Goal: Task Accomplishment & Management: Complete application form

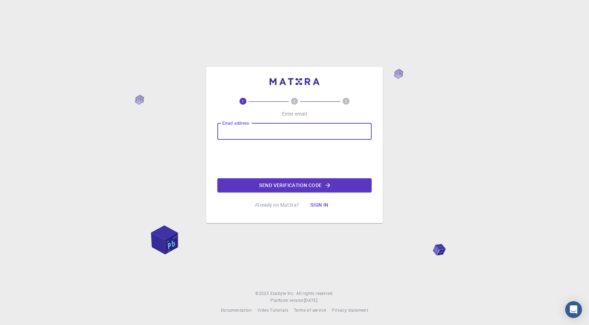
click at [251, 135] on input "Email address" at bounding box center [294, 131] width 154 height 17
click at [266, 134] on input "Email address" at bounding box center [294, 131] width 154 height 17
type input "[EMAIL_ADDRESS][DOMAIN_NAME]"
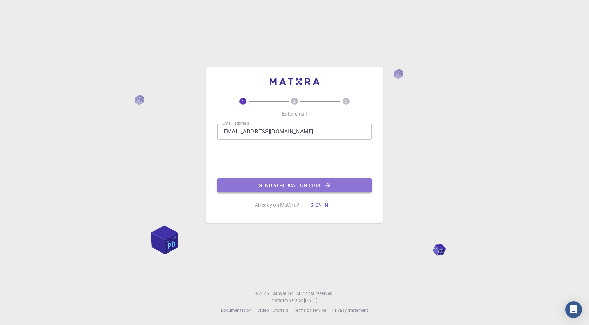
click at [282, 183] on button "Send verification code" at bounding box center [294, 186] width 154 height 14
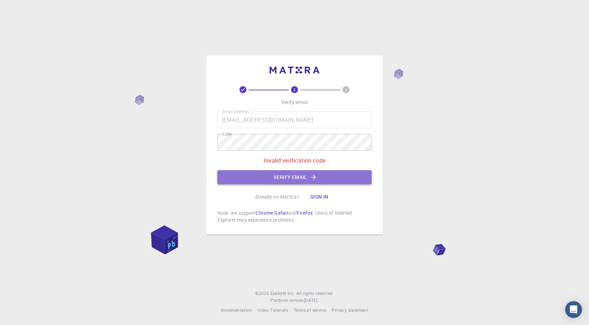
click at [257, 176] on button "Verify email" at bounding box center [294, 177] width 154 height 14
click at [248, 178] on button "Verify email" at bounding box center [294, 177] width 154 height 14
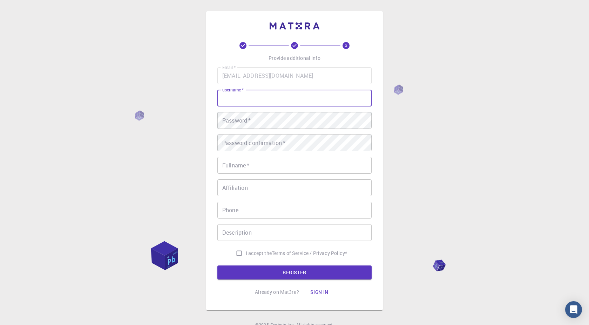
click at [240, 101] on input "username   *" at bounding box center [294, 98] width 154 height 17
type input "Deuce"
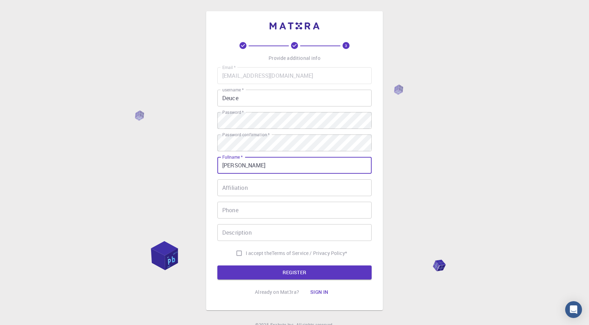
type input "[PERSON_NAME]"
click at [233, 189] on input "Affiliation" at bounding box center [294, 188] width 154 height 17
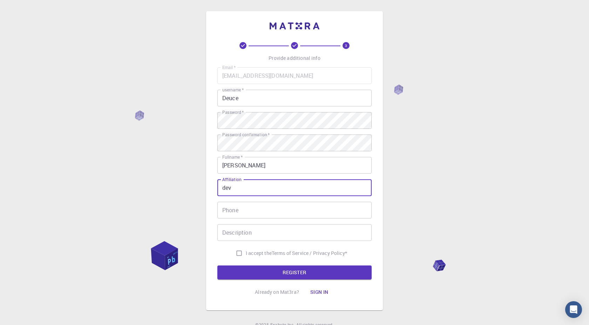
type input "dev"
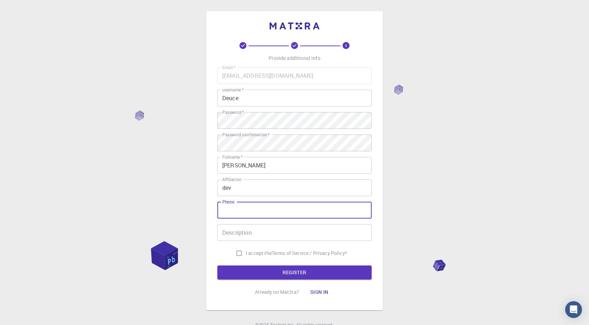
click at [224, 215] on input "Phone" at bounding box center [294, 210] width 154 height 17
type input "0715325569"
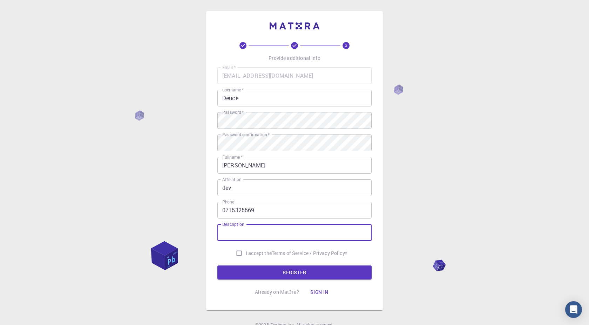
click at [249, 230] on input "Description" at bounding box center [294, 232] width 154 height 17
type input "dew"
click at [239, 251] on input "I accept the Terms of Service / Privacy Policy *" at bounding box center [239, 253] width 13 height 13
checkbox input "true"
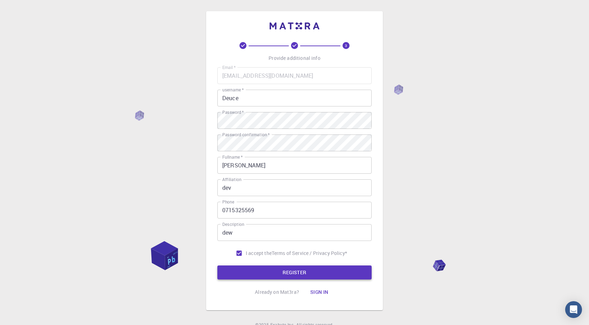
click at [241, 276] on button "REGISTER" at bounding box center [294, 273] width 154 height 14
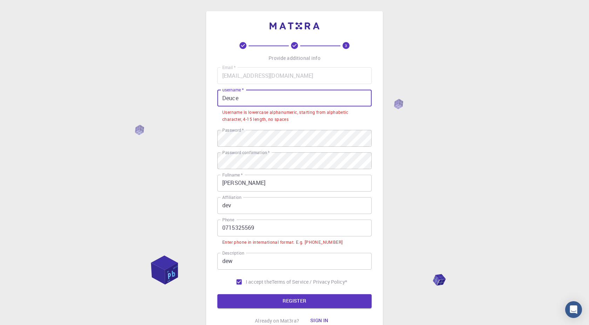
click at [248, 100] on input "Deuce" at bounding box center [294, 98] width 154 height 17
click at [226, 97] on input "Deuce" at bounding box center [294, 98] width 154 height 17
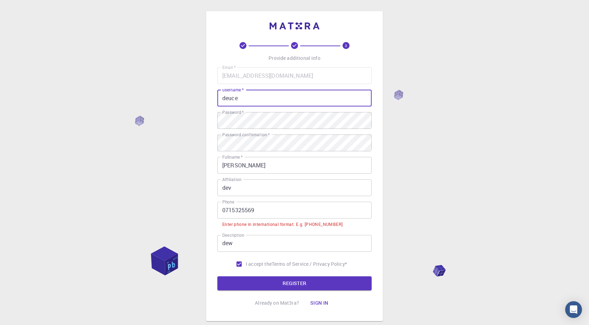
click at [242, 97] on input "deuce" at bounding box center [294, 98] width 154 height 17
type input "deuce1@."
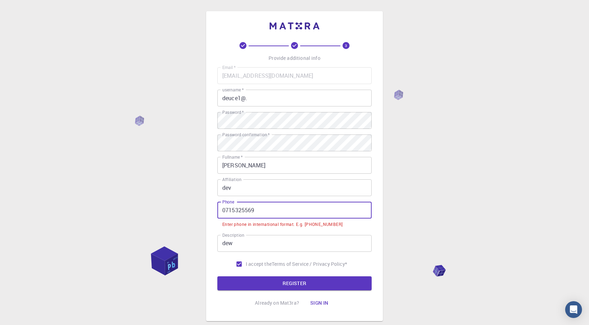
click at [224, 208] on input "0715325569" at bounding box center [294, 210] width 154 height 17
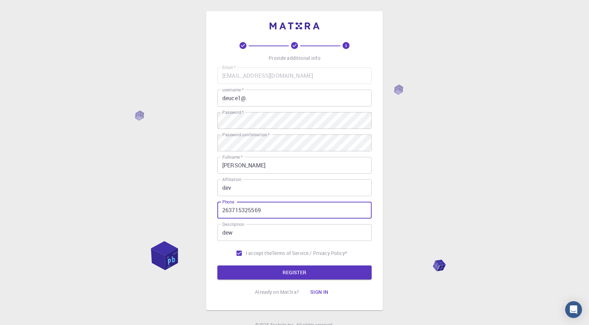
click at [223, 210] on input "263715325569" at bounding box center [294, 210] width 154 height 17
type input "[PHONE_NUMBER]"
click at [243, 280] on div "3 Provide additional info Email   * [EMAIL_ADDRESS][DOMAIN_NAME] Email   * user…" at bounding box center [294, 170] width 154 height 257
click at [243, 276] on button "REGISTER" at bounding box center [294, 273] width 154 height 14
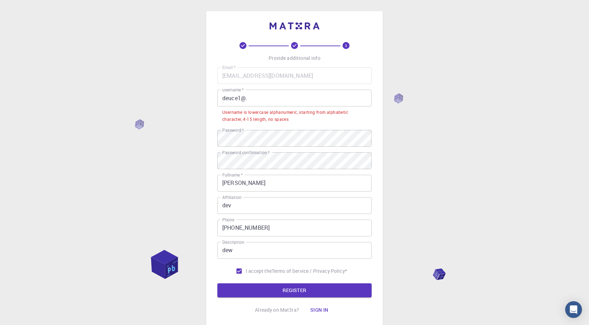
click at [251, 98] on input "deuce1@." at bounding box center [294, 98] width 154 height 17
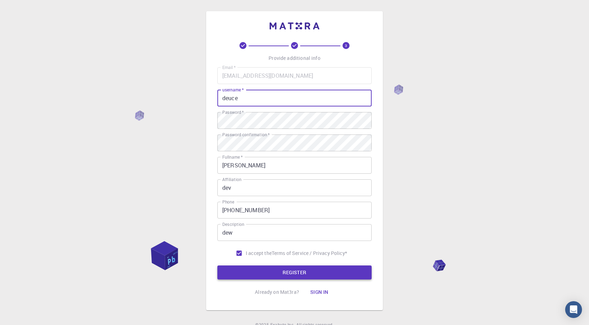
type input "deuce"
click at [294, 271] on button "REGISTER" at bounding box center [294, 273] width 154 height 14
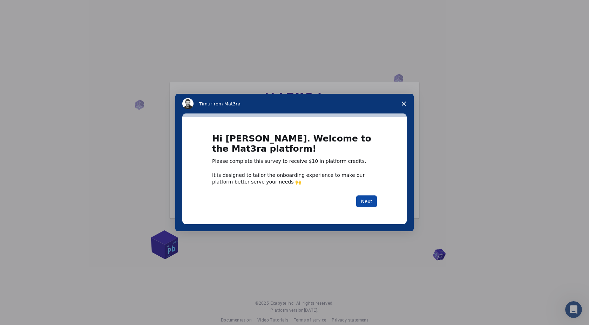
click at [367, 200] on button "Next" at bounding box center [366, 202] width 21 height 12
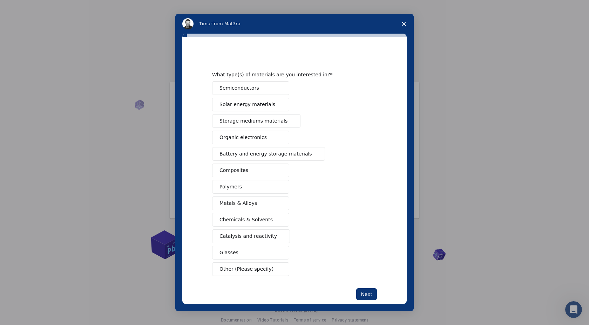
click at [236, 269] on span "Other (Please specify)" at bounding box center [247, 269] width 54 height 7
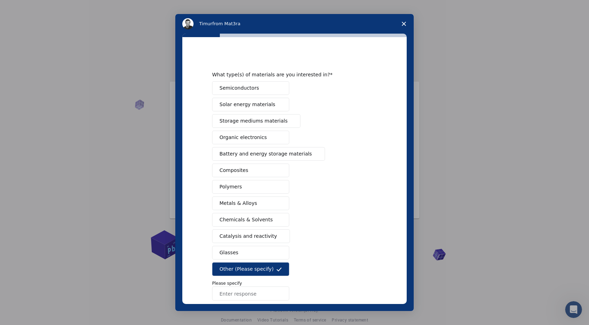
scroll to position [38, 0]
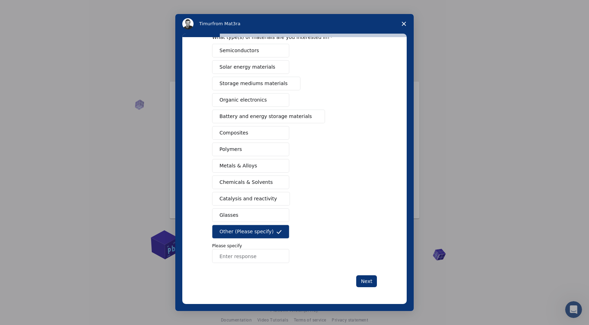
click at [232, 256] on input "Enter response" at bounding box center [250, 256] width 77 height 14
type input "software"
click at [358, 278] on button "Next" at bounding box center [366, 282] width 21 height 12
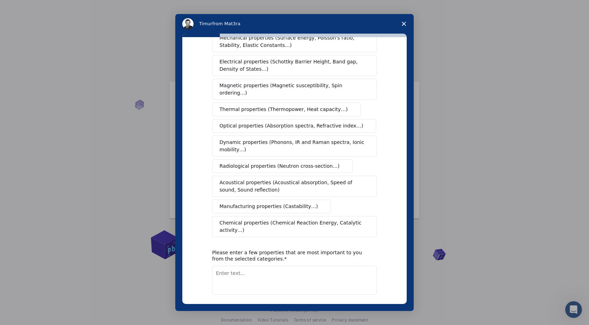
scroll to position [56, 0]
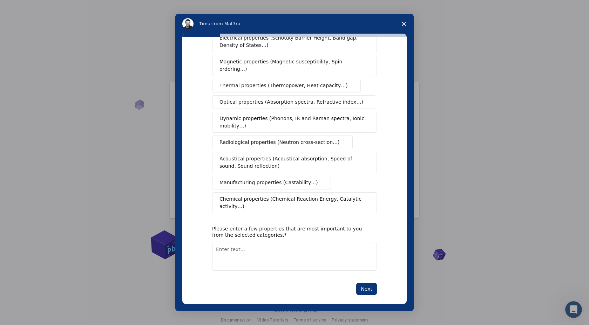
click at [261, 245] on textarea "Enter text..." at bounding box center [294, 256] width 165 height 29
type textarea "zimcred"
click at [361, 284] on button "Next" at bounding box center [366, 289] width 21 height 12
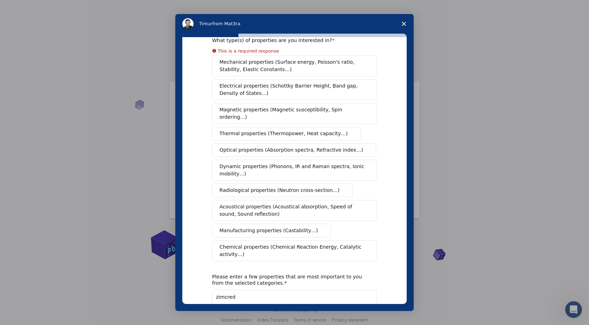
scroll to position [0, 0]
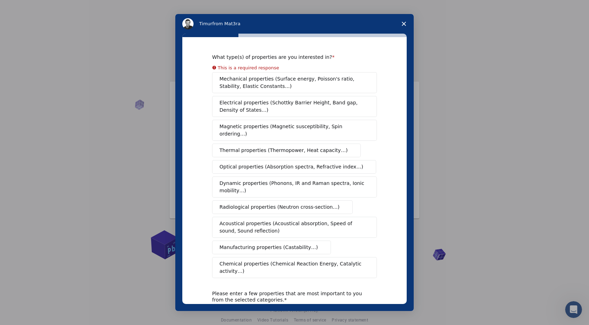
click at [243, 82] on button "Mechanical properties (Surface energy, Poisson's ratio, Stability, Elastic Cons…" at bounding box center [294, 82] width 165 height 21
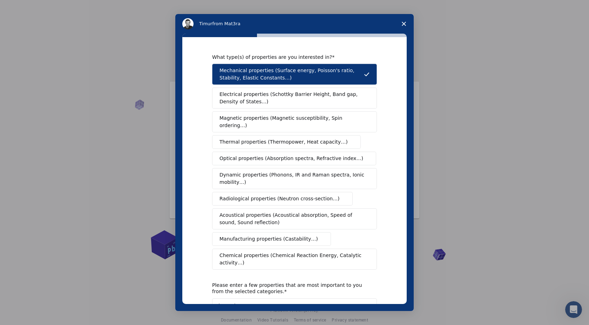
scroll to position [56, 0]
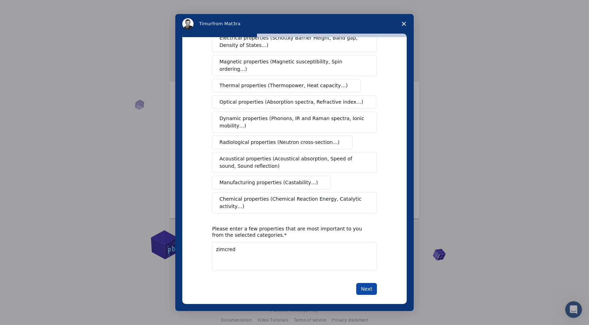
click at [372, 283] on button "Next" at bounding box center [366, 289] width 21 height 12
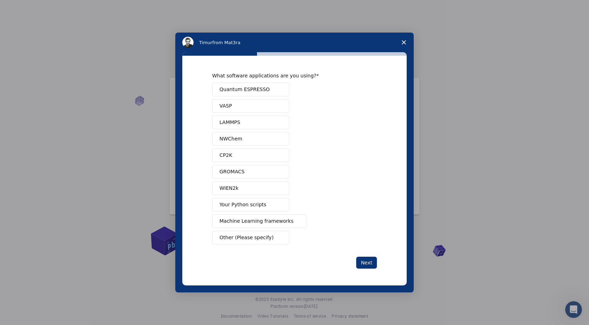
scroll to position [0, 0]
click at [249, 237] on span "Other (Please specify)" at bounding box center [247, 237] width 54 height 7
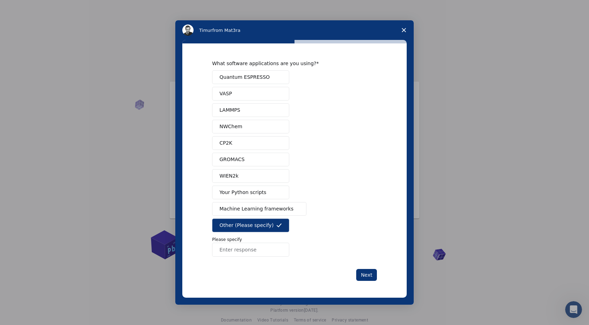
click at [238, 250] on input "Enter response" at bounding box center [250, 250] width 77 height 14
type input "blockchain"
click at [367, 271] on button "Next" at bounding box center [366, 275] width 21 height 12
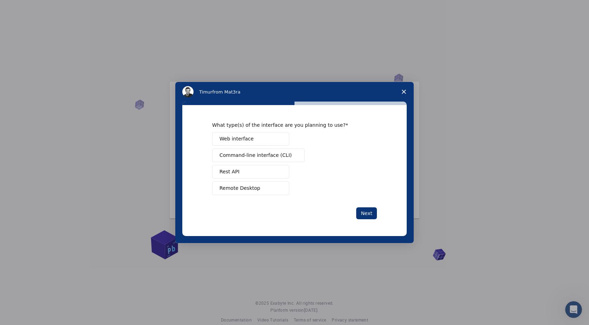
click at [249, 170] on button "Rest API" at bounding box center [250, 172] width 77 height 14
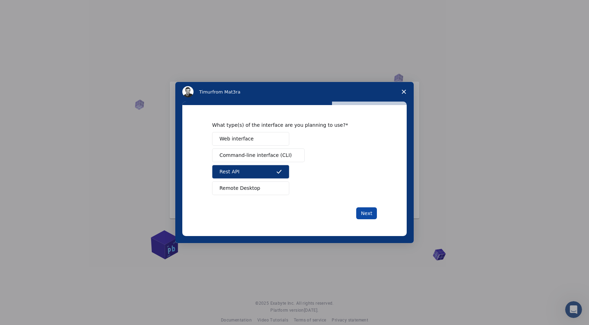
click at [369, 209] on button "Next" at bounding box center [366, 214] width 21 height 12
click at [363, 212] on button "Next" at bounding box center [366, 214] width 21 height 12
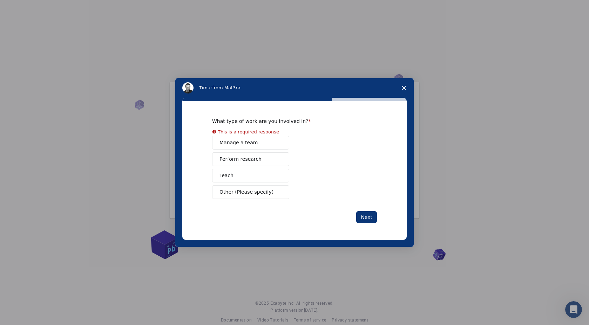
click at [251, 142] on span "Manage a team" at bounding box center [239, 142] width 38 height 7
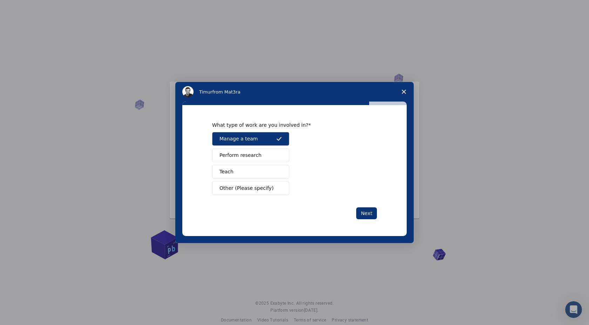
click at [245, 151] on button "Perform research" at bounding box center [250, 156] width 77 height 14
click at [254, 141] on span "Manage a team" at bounding box center [239, 138] width 38 height 7
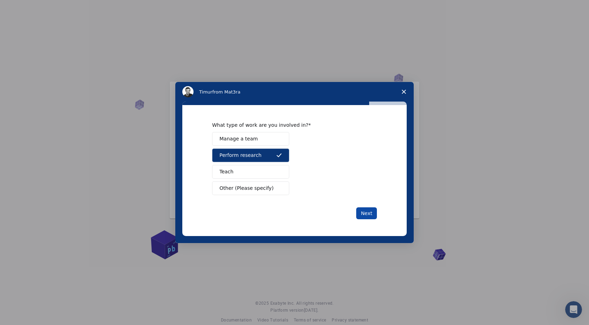
click at [366, 210] on button "Next" at bounding box center [366, 214] width 21 height 12
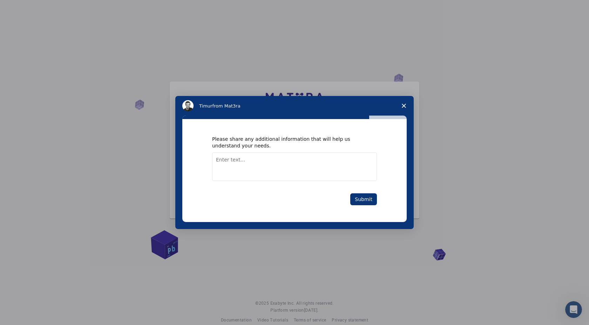
click at [234, 158] on textarea "Enter text..." at bounding box center [294, 167] width 165 height 29
type textarea "hit400"
click at [364, 200] on button "Submit" at bounding box center [363, 200] width 27 height 12
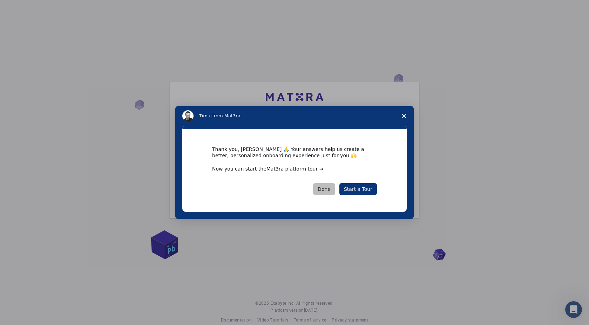
click at [335, 187] on button "Done" at bounding box center [324, 189] width 22 height 12
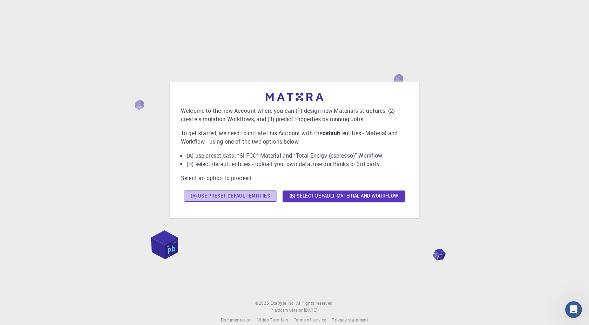
click at [263, 199] on button "(A) Use preset default entities" at bounding box center [230, 196] width 93 height 11
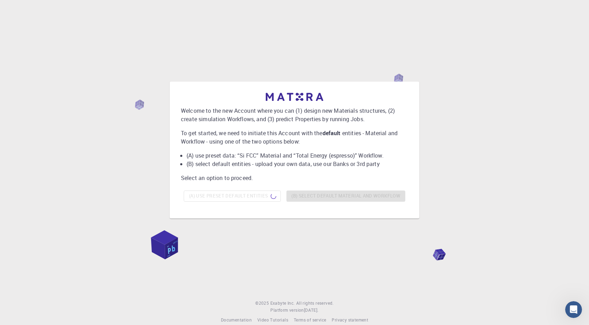
click at [311, 196] on div "(A) Use preset default entities (B) Select default material and workflow" at bounding box center [294, 196] width 227 height 17
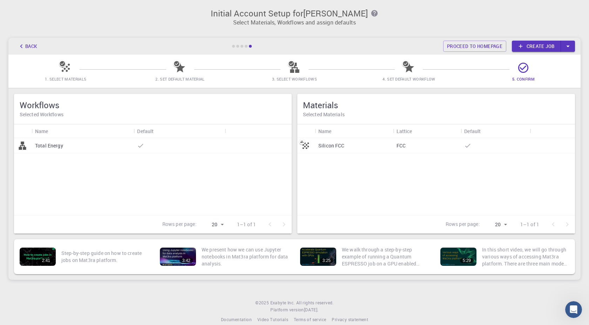
scroll to position [11, 0]
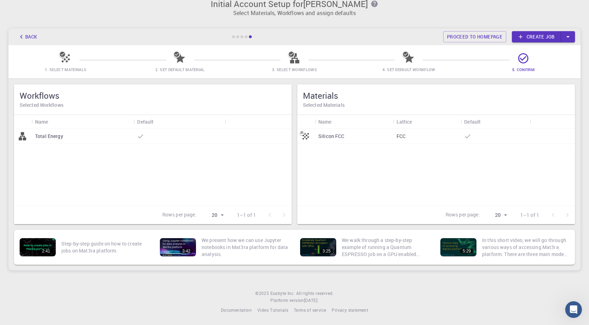
click at [540, 34] on link "Create job" at bounding box center [536, 36] width 49 height 11
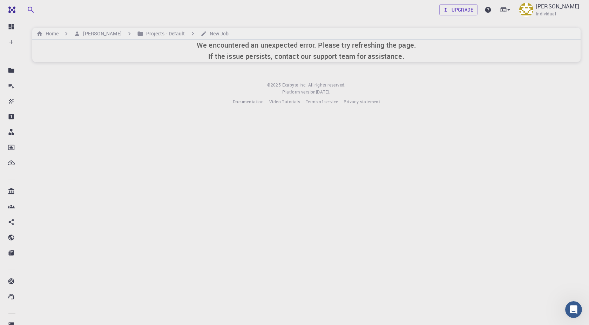
click at [266, 60] on h6 "We encountered an unexpected error. Please try refreshing the page. If the issu…" at bounding box center [307, 51] width 220 height 22
click at [508, 8] on icon at bounding box center [508, 9] width 7 height 7
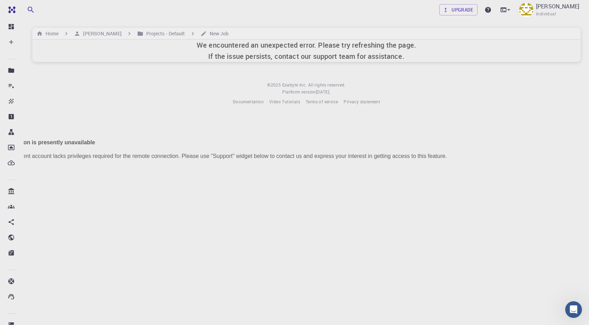
click at [390, 117] on div "This option is presently unavailable Your current account lacks privileges requ…" at bounding box center [294, 140] width 589 height 46
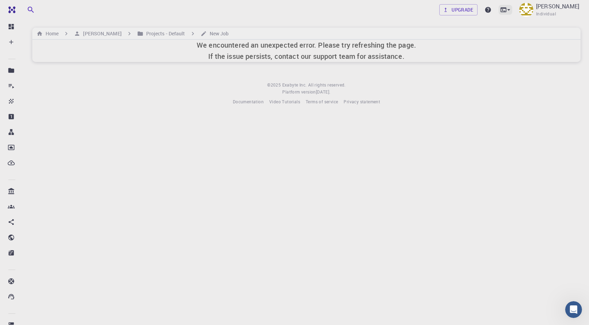
click at [505, 10] on icon at bounding box center [508, 9] width 7 height 7
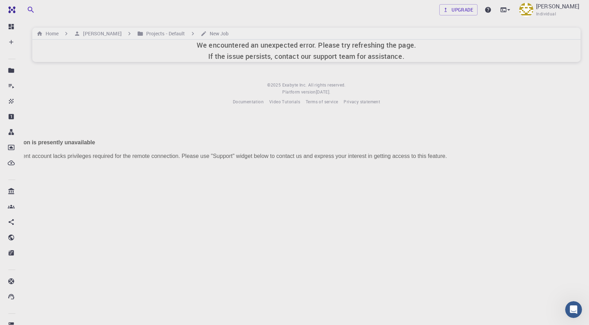
click at [427, 117] on div "This option is presently unavailable Your current account lacks privileges requ…" at bounding box center [294, 140] width 589 height 46
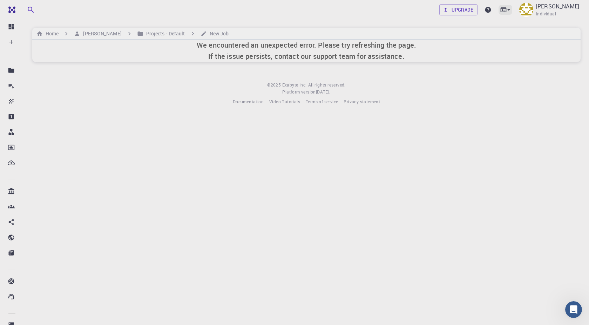
click at [500, 10] on icon at bounding box center [503, 9] width 7 height 7
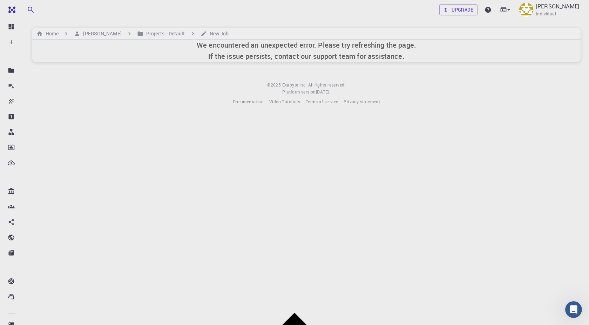
click at [294, 160] on body "Free Dashboard Create New Job New Material Create Material Upload File Import f…" at bounding box center [294, 162] width 589 height 325
drag, startPoint x: 293, startPoint y: 168, endPoint x: 293, endPoint y: 143, distance: 24.6
click at [293, 143] on body "Free Dashboard Create New Job New Material Create Material Upload File Import f…" at bounding box center [294, 162] width 589 height 325
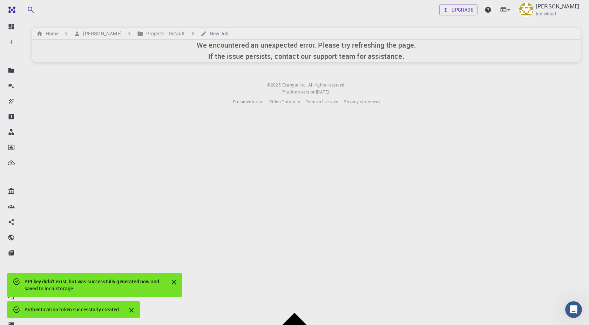
click at [173, 280] on icon "Close" at bounding box center [174, 283] width 8 height 8
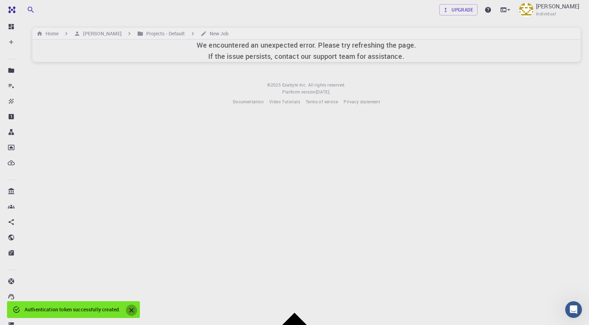
click at [137, 309] on button "Close" at bounding box center [131, 310] width 11 height 11
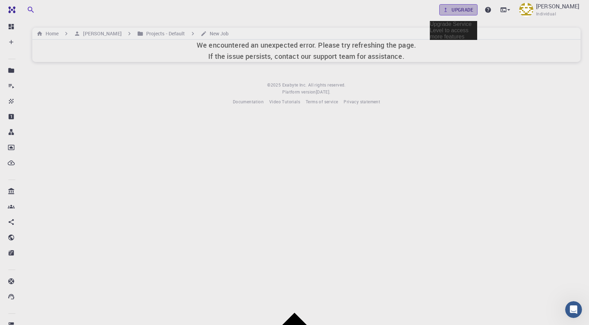
click at [449, 12] on link "Upgrade" at bounding box center [458, 9] width 38 height 11
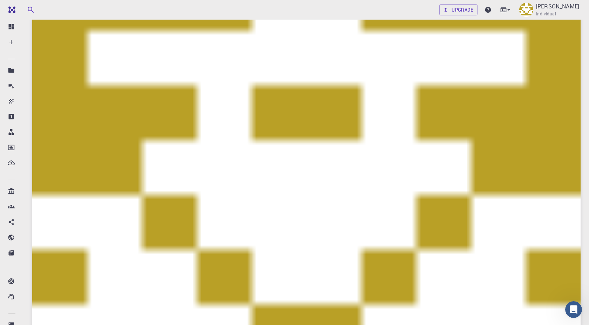
scroll to position [120, 0]
